Goal: Navigation & Orientation: Find specific page/section

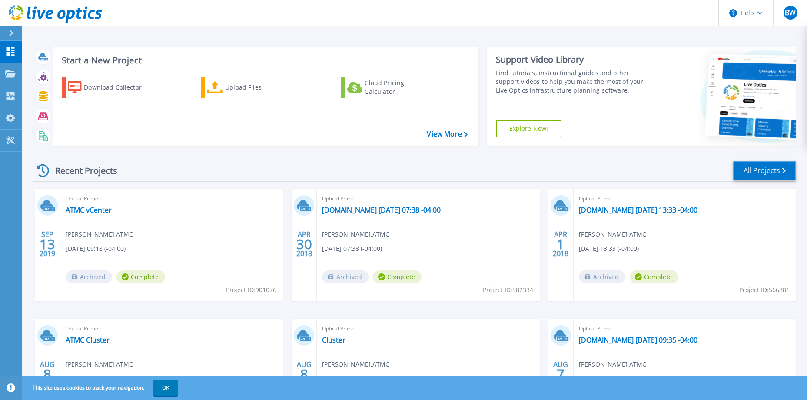
click at [759, 172] on link "All Projects" at bounding box center [764, 171] width 63 height 20
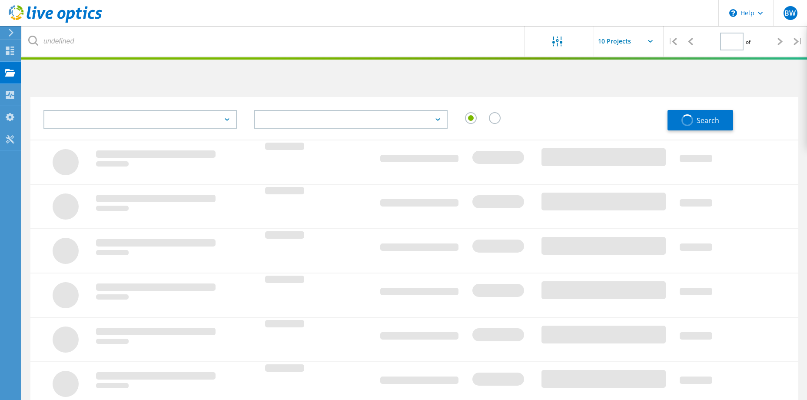
type input "1"
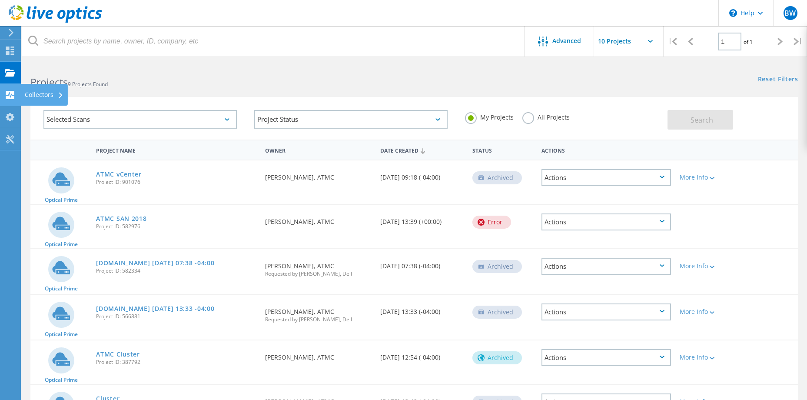
click at [41, 92] on div "Collectors" at bounding box center [44, 95] width 39 height 6
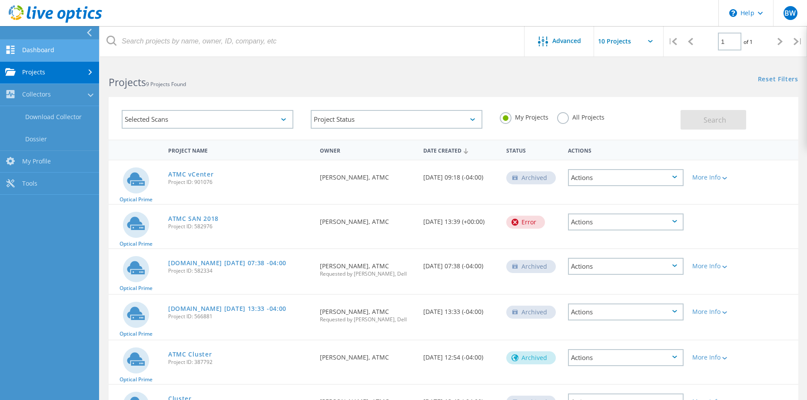
click at [40, 51] on link "Dashboard" at bounding box center [49, 51] width 99 height 22
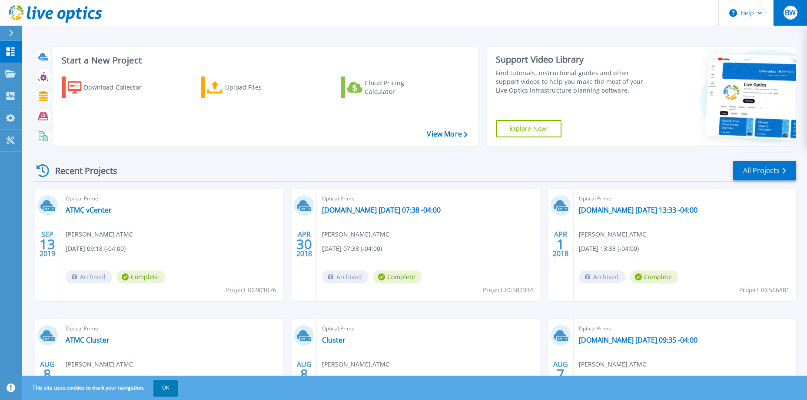
click at [786, 15] on span "BW" at bounding box center [790, 12] width 11 height 7
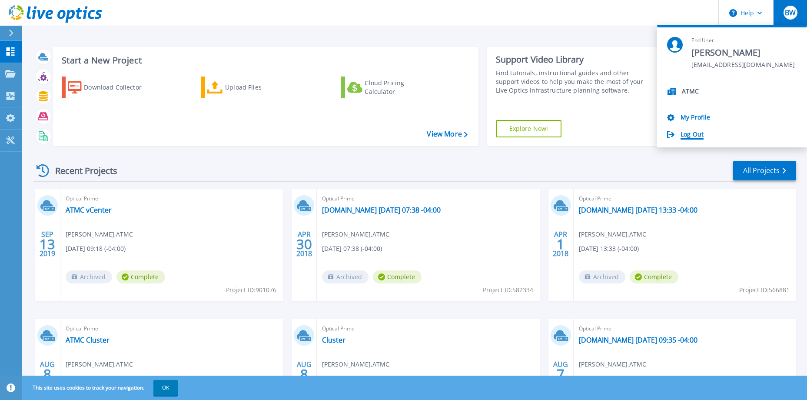
click at [693, 135] on link "Log Out" at bounding box center [692, 135] width 23 height 8
